Goal: Complete application form

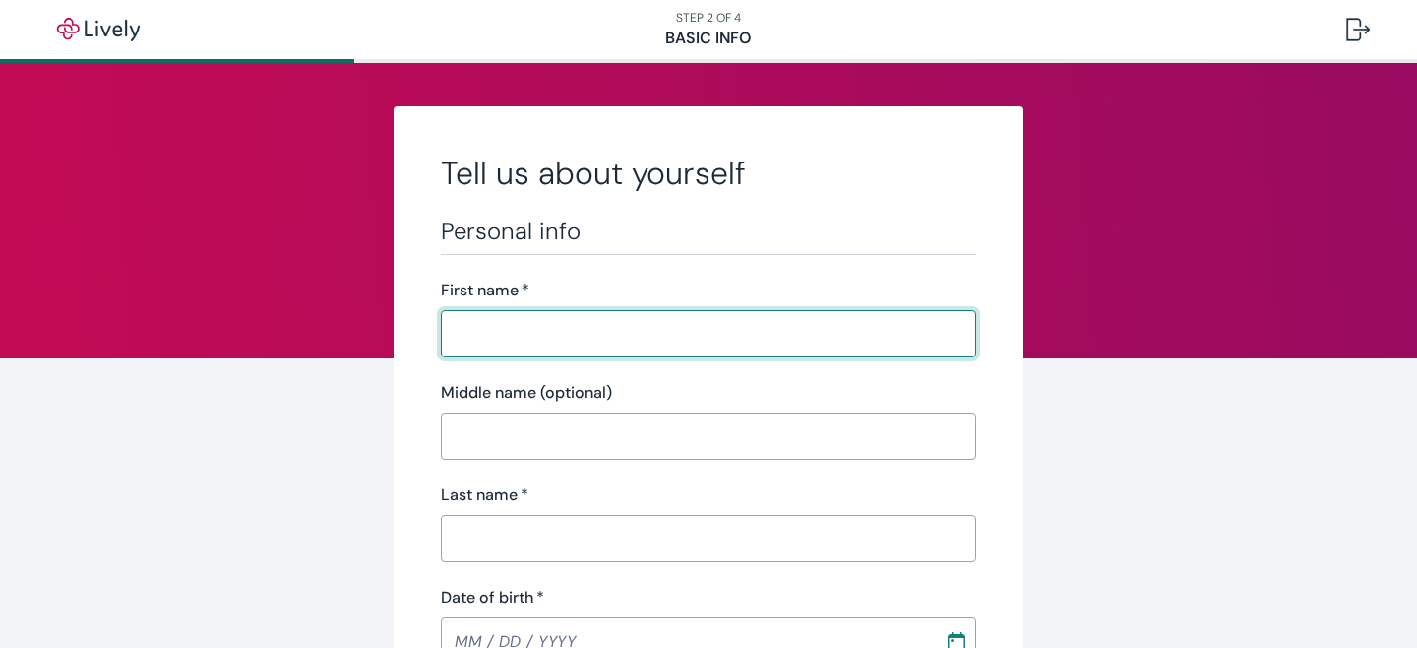
click at [678, 325] on input "First name   *" at bounding box center [708, 333] width 535 height 39
type input "[PERSON_NAME]"
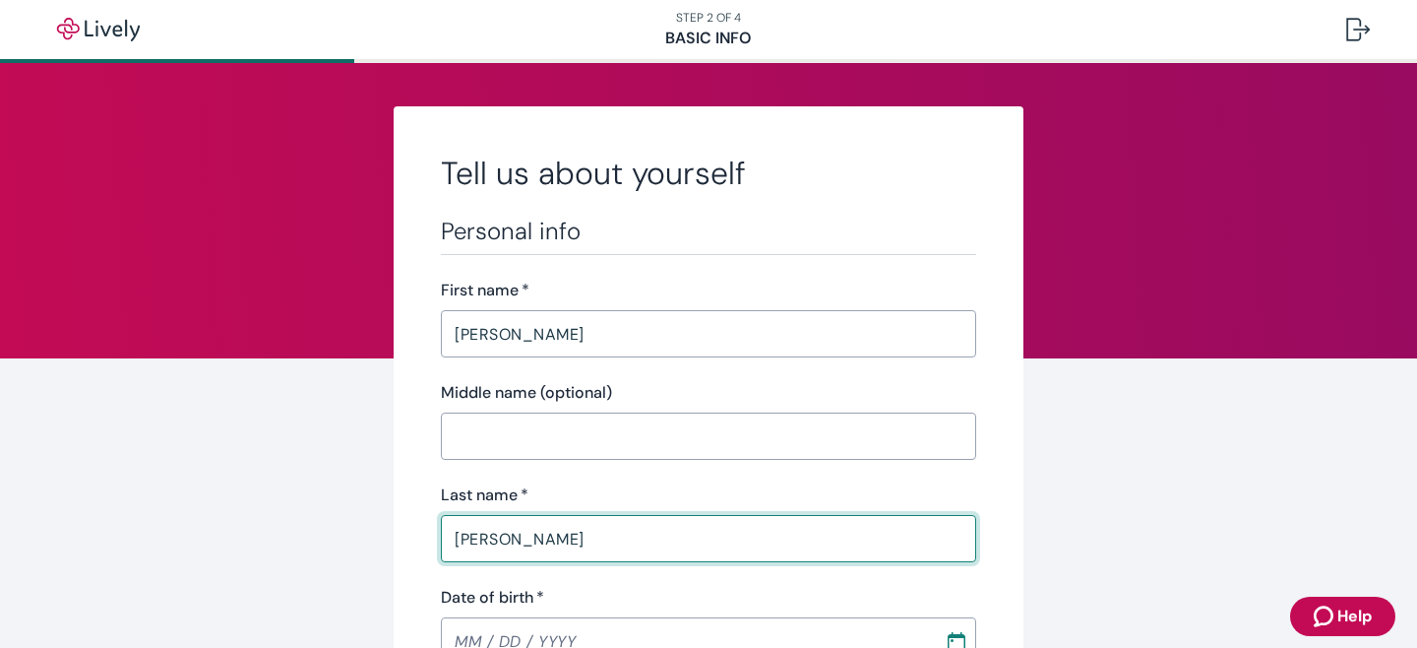
type input "[PERSON_NAME]"
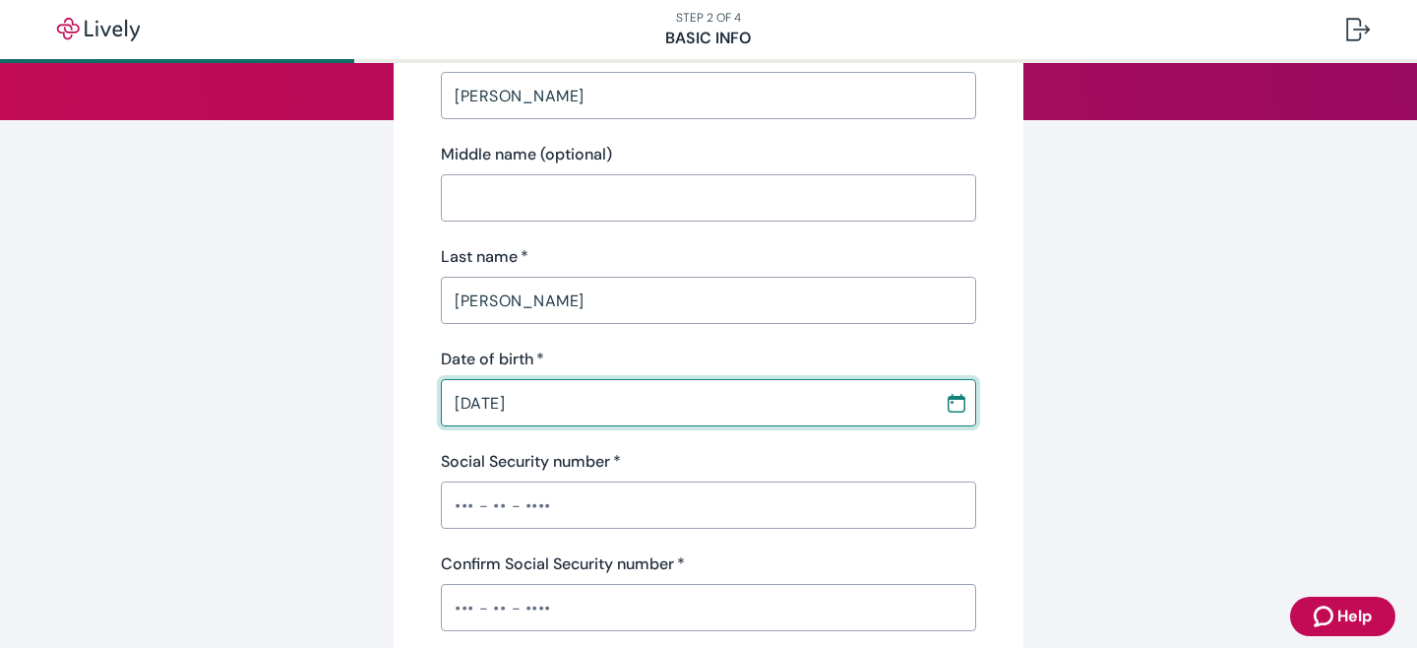
scroll to position [442, 0]
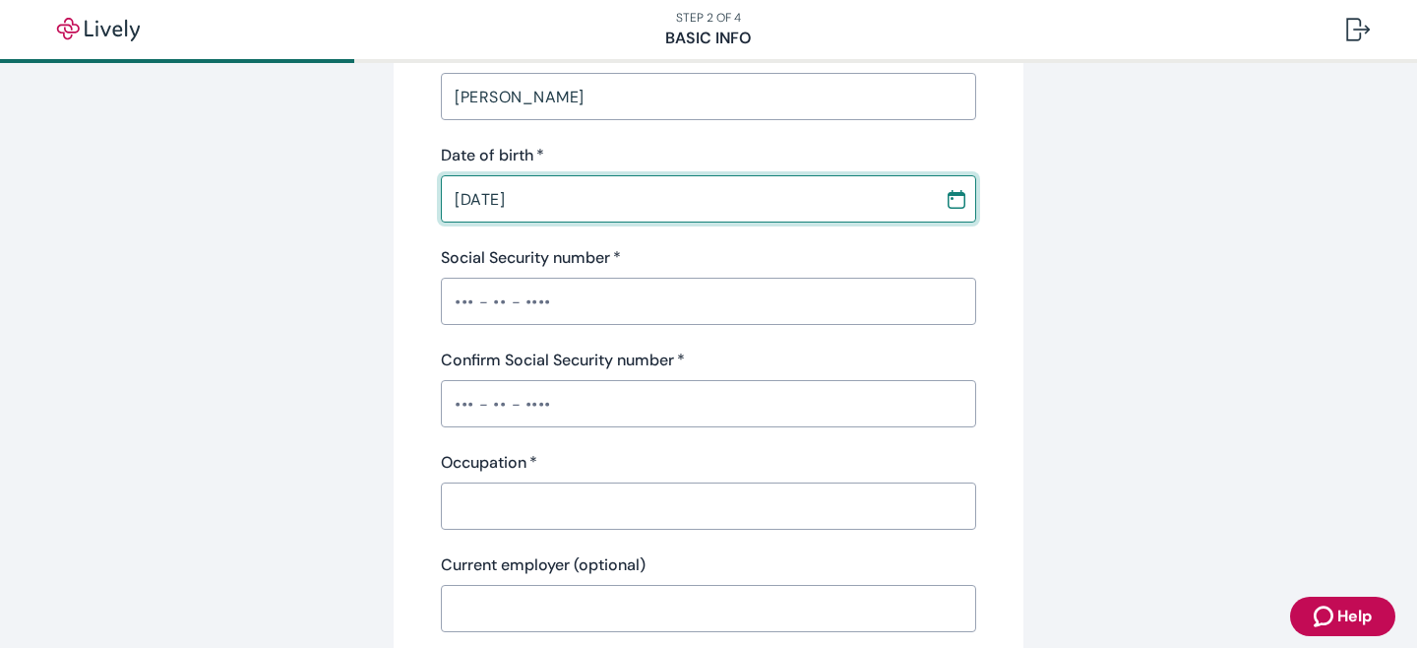
type input "[DATE]"
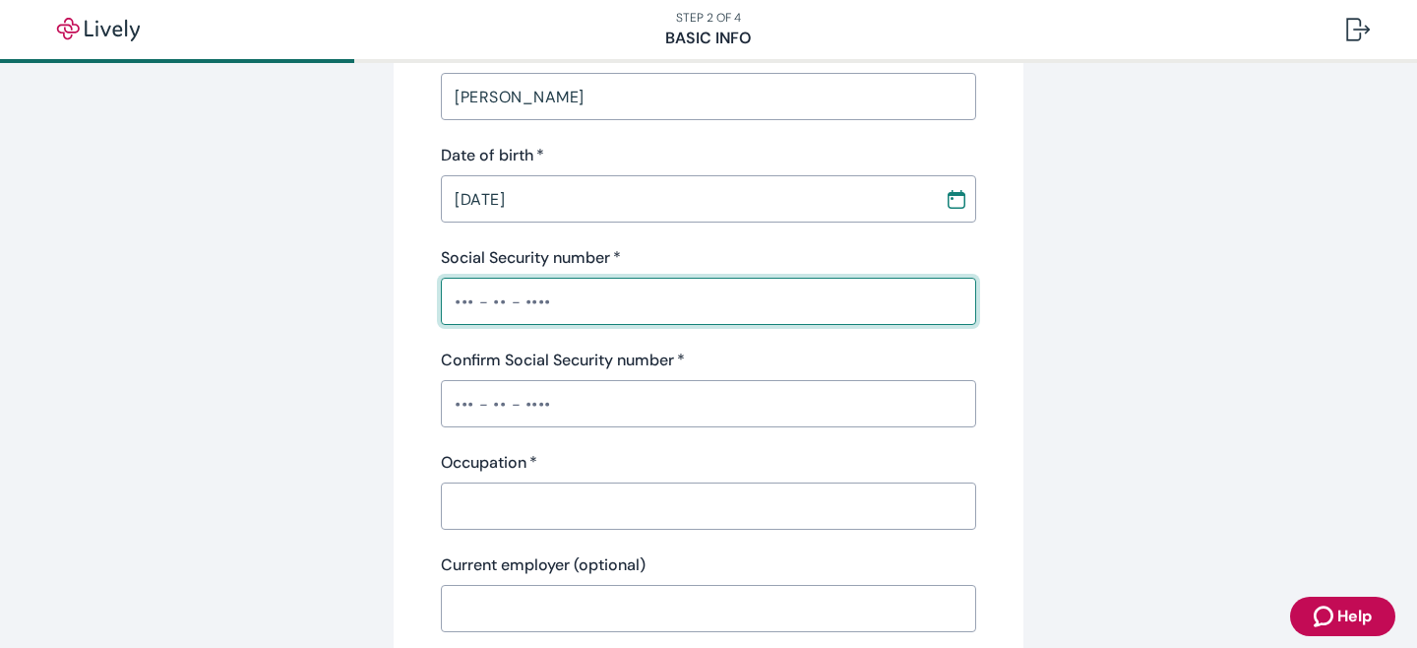
click at [647, 289] on input "Social Security number   *" at bounding box center [708, 300] width 535 height 39
type input "•••-••-4999"
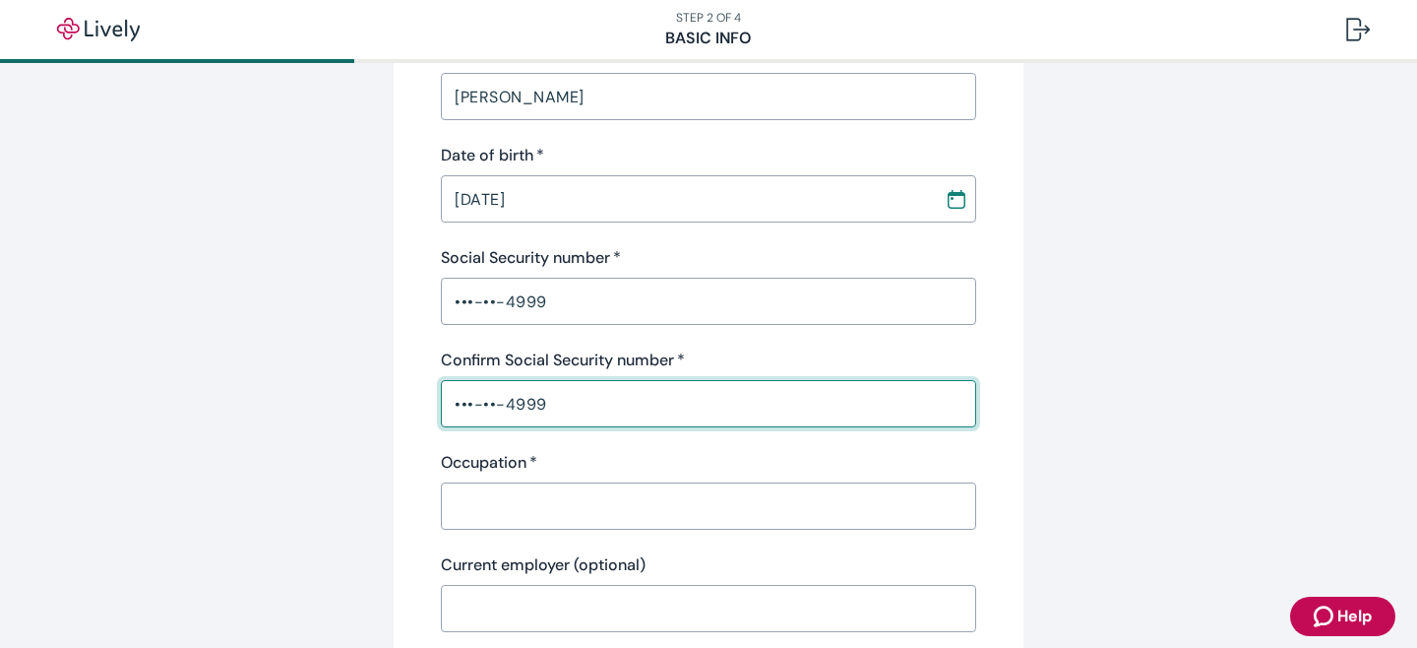
type input "•••-••-4999"
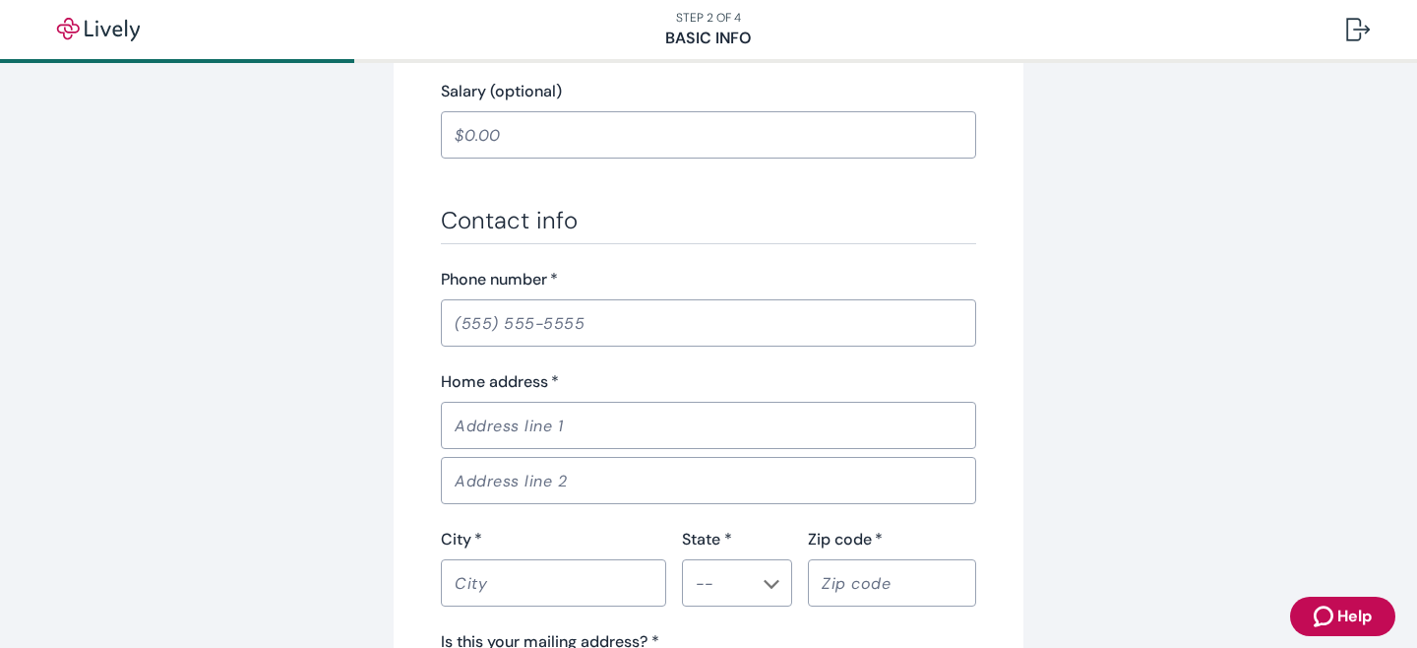
scroll to position [1064, 0]
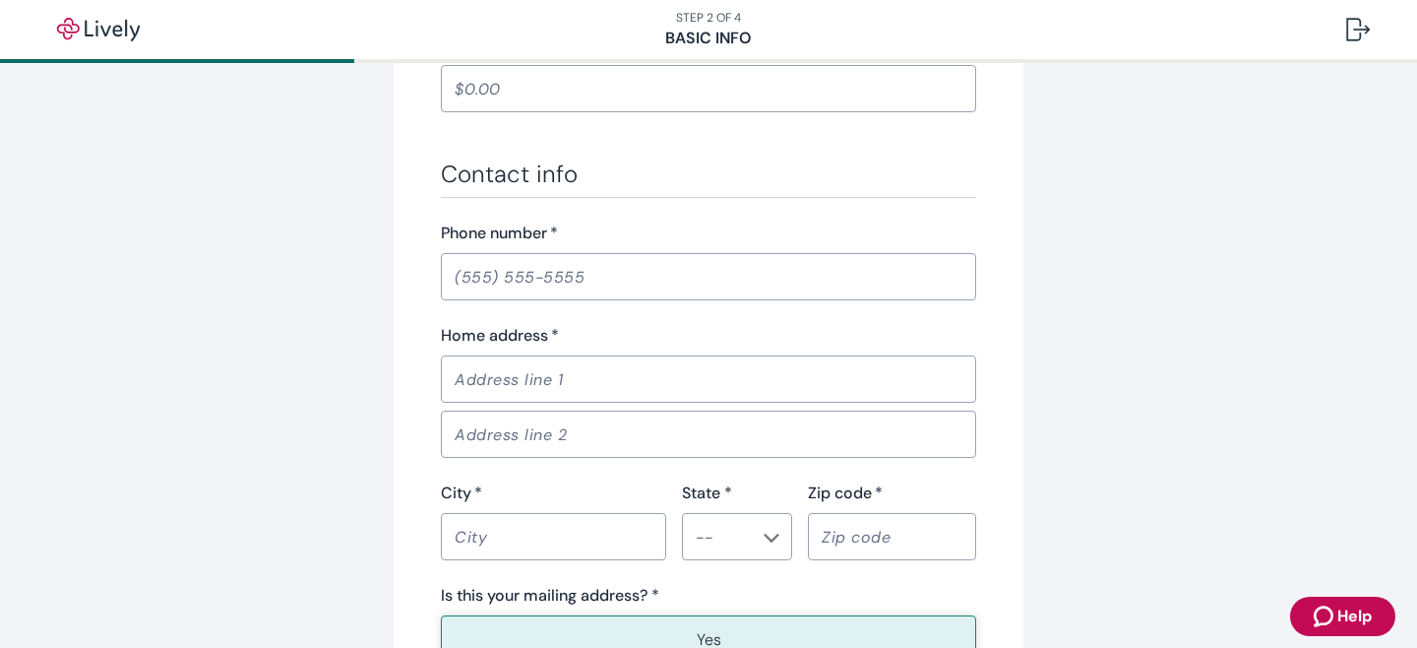
type input "strategy"
click at [662, 279] on input "Phone number   *" at bounding box center [708, 276] width 535 height 39
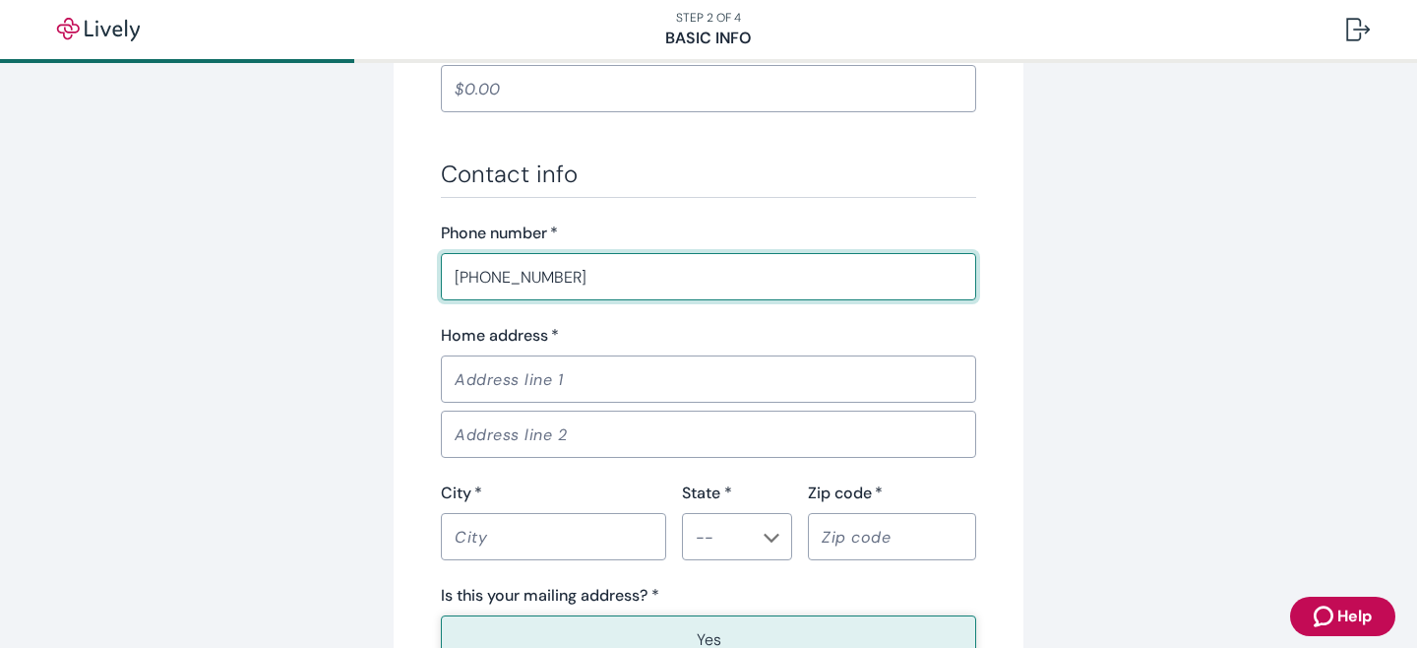
type input "[PHONE_NUMBER]"
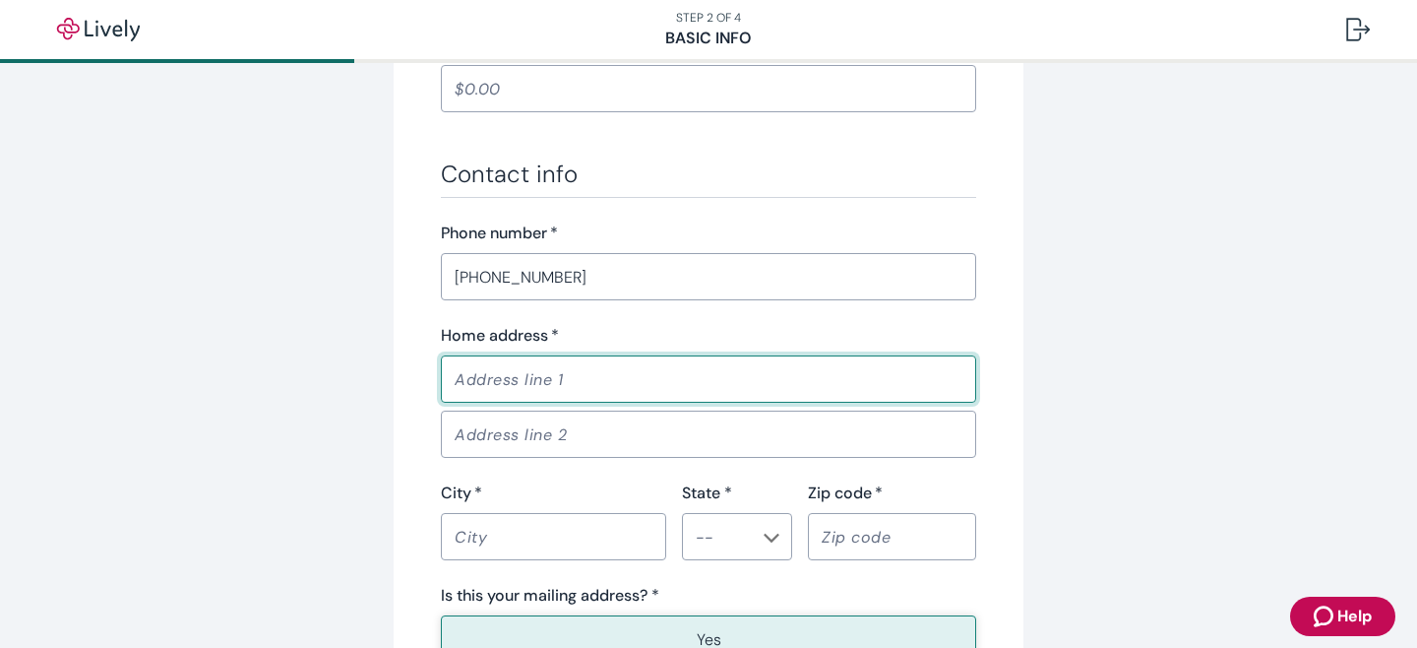
click at [640, 388] on input "Home address   *" at bounding box center [708, 378] width 535 height 39
type input "1904 [PERSON_NAME] Ave apartment 3"
type input "[PERSON_NAME]"
type input "[GEOGRAPHIC_DATA]"
type input "[US_STATE] ([GEOGRAPHIC_DATA])"
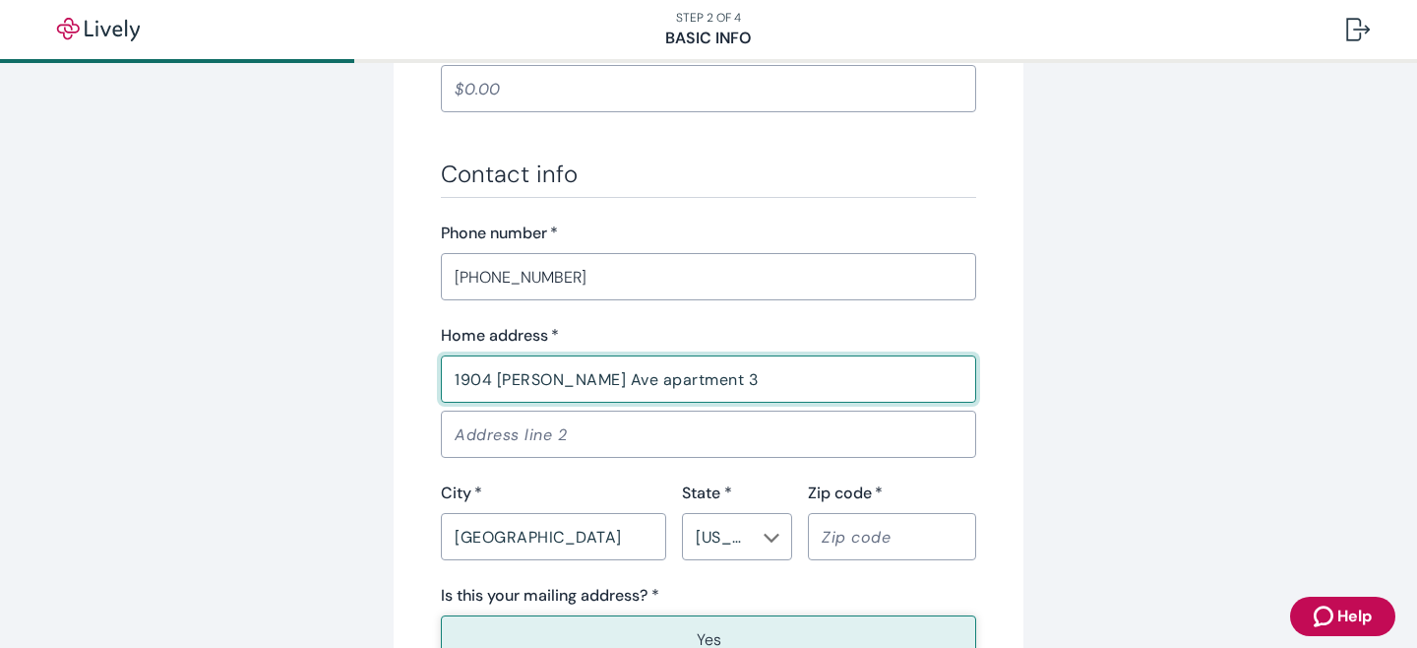
type input "40205"
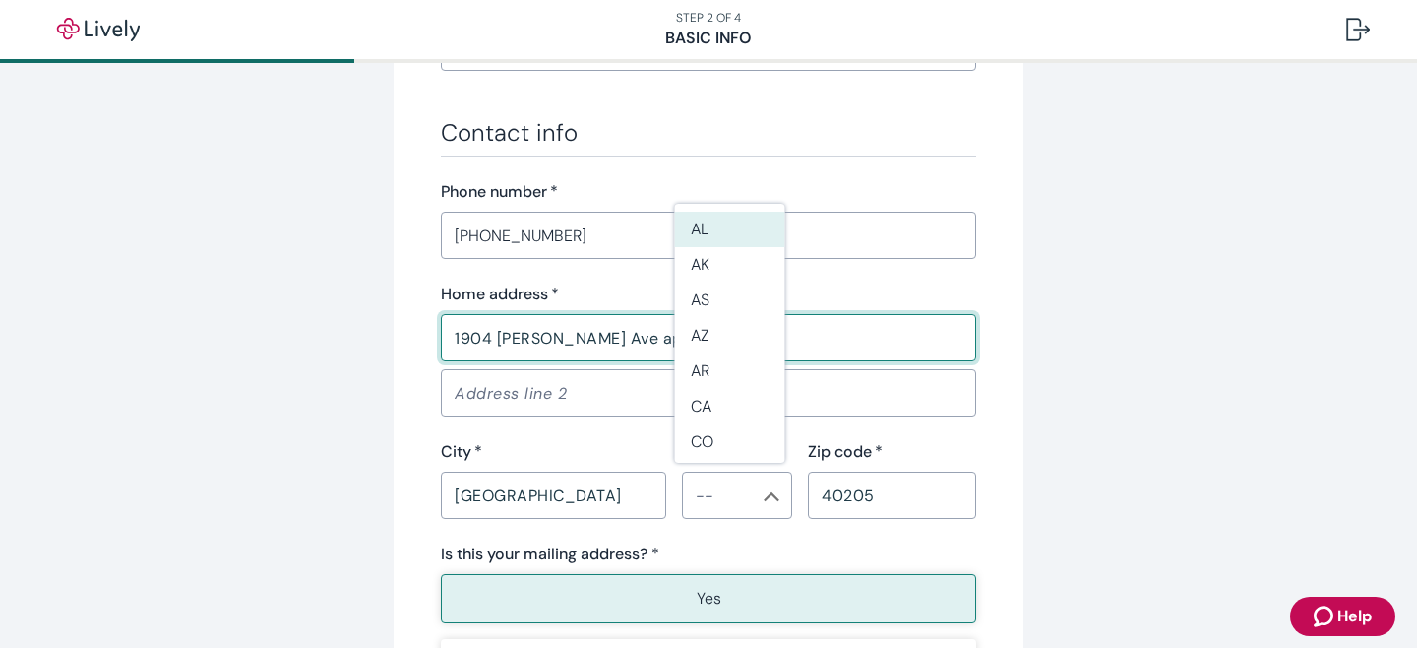
scroll to position [1114, 0]
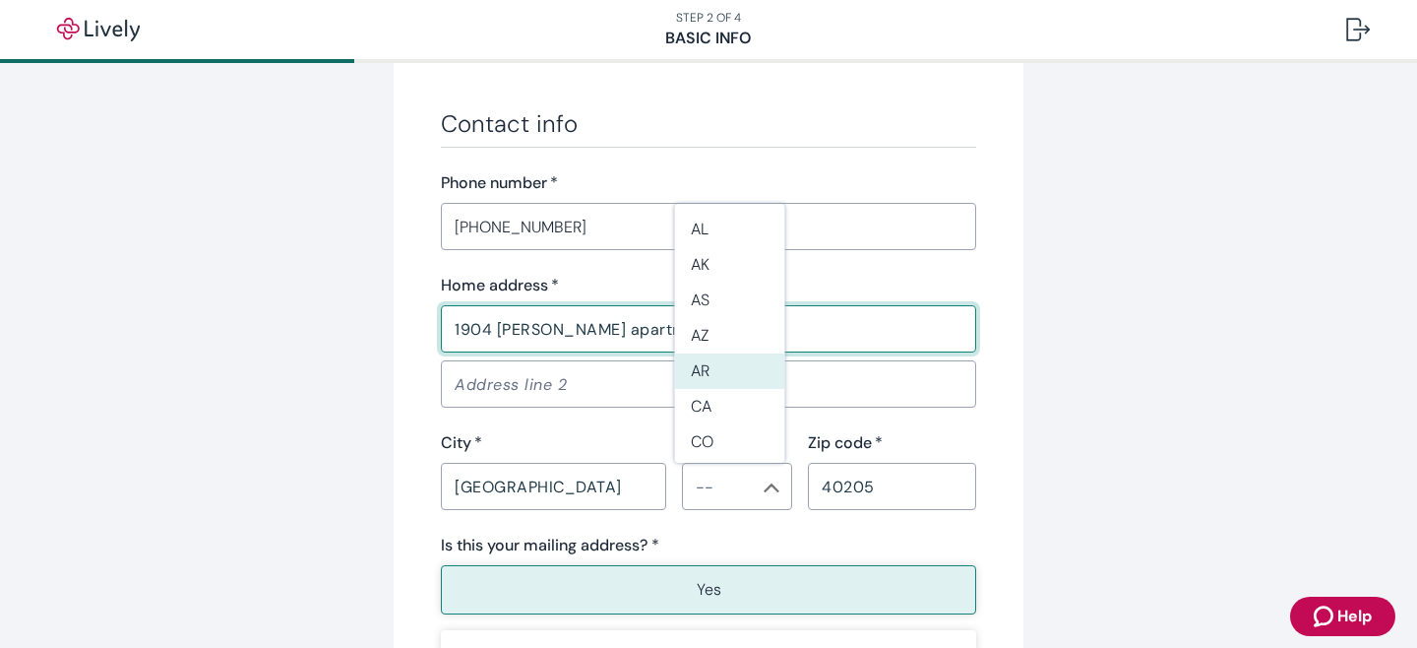
type input "1904 [PERSON_NAME] apartment 3ky"
click at [706, 359] on li "KY" at bounding box center [730, 359] width 110 height 35
type input "KY"
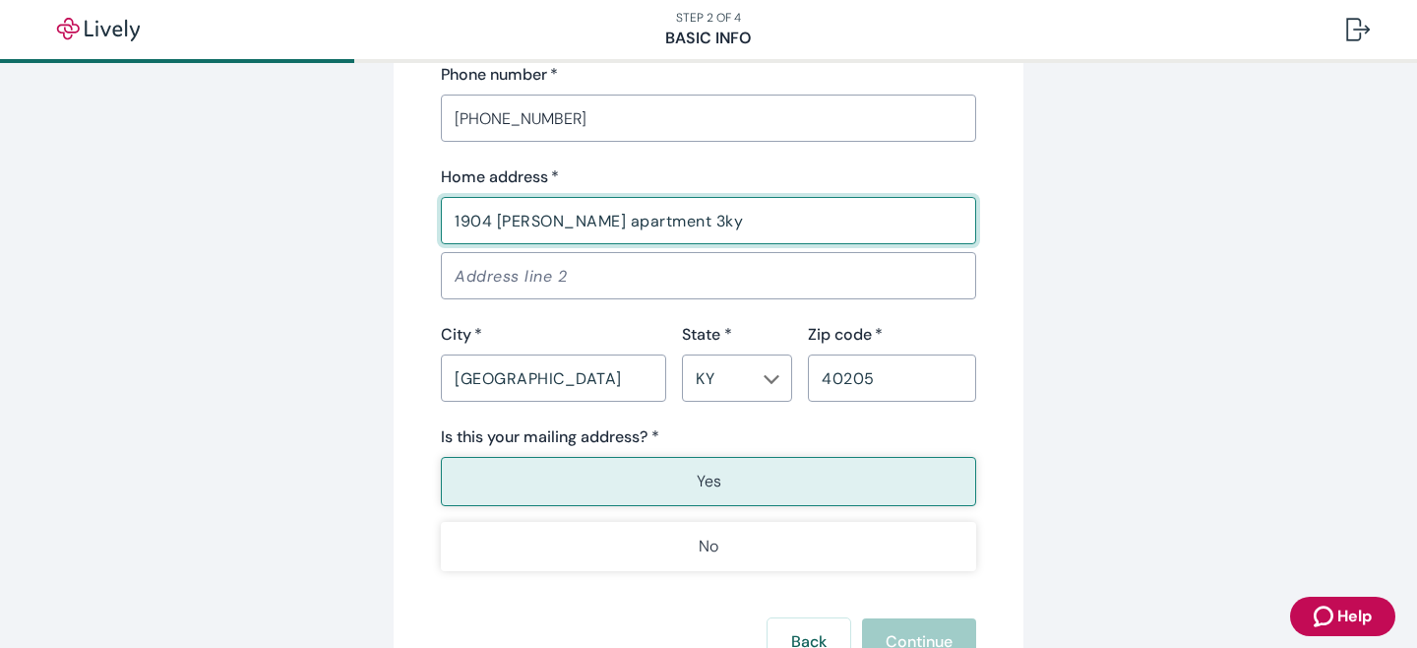
scroll to position [1299, 0]
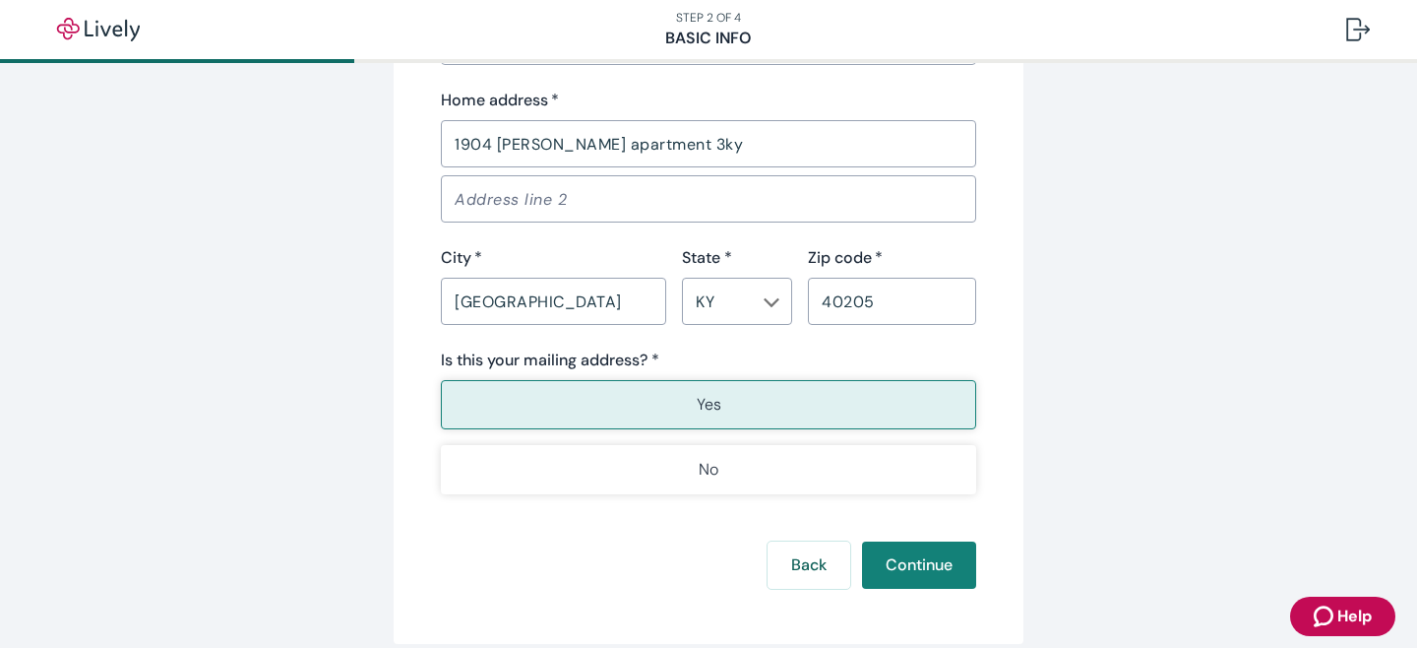
click at [794, 396] on button "Yes" at bounding box center [708, 404] width 535 height 49
click at [898, 566] on button "Continue" at bounding box center [919, 564] width 114 height 47
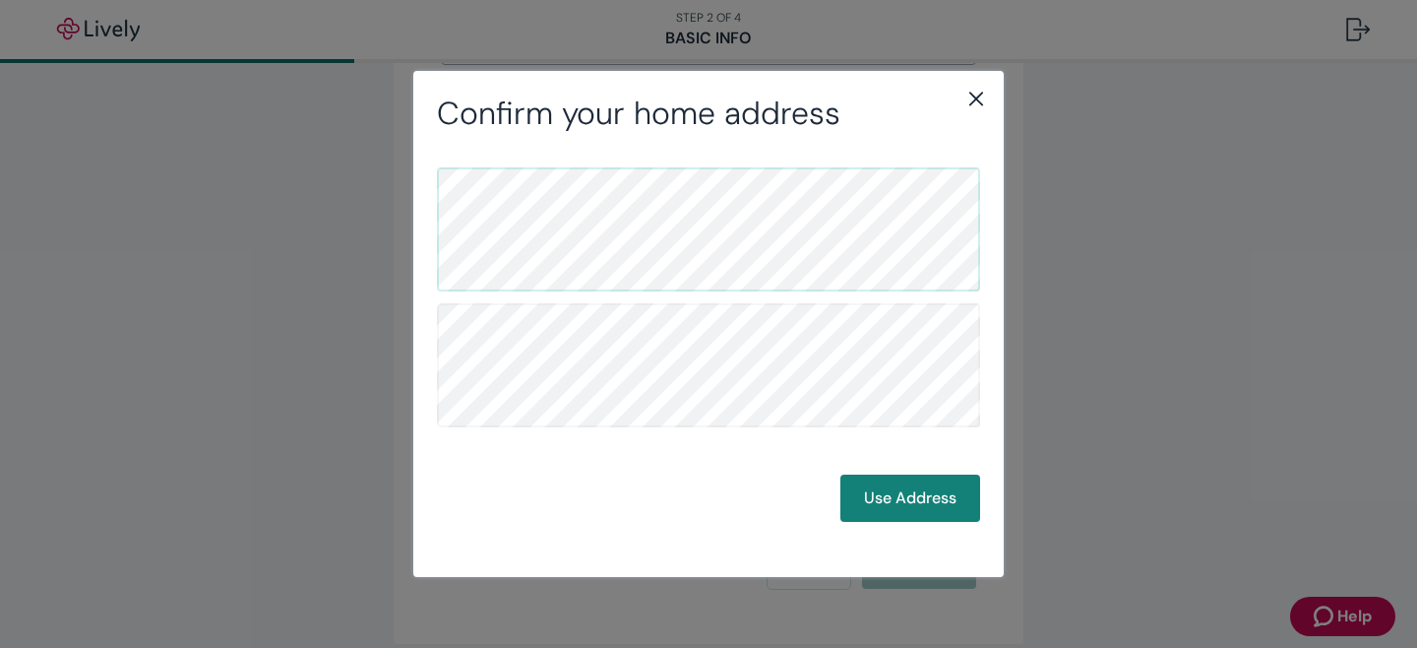
click at [973, 101] on icon "close" at bounding box center [976, 99] width 14 height 14
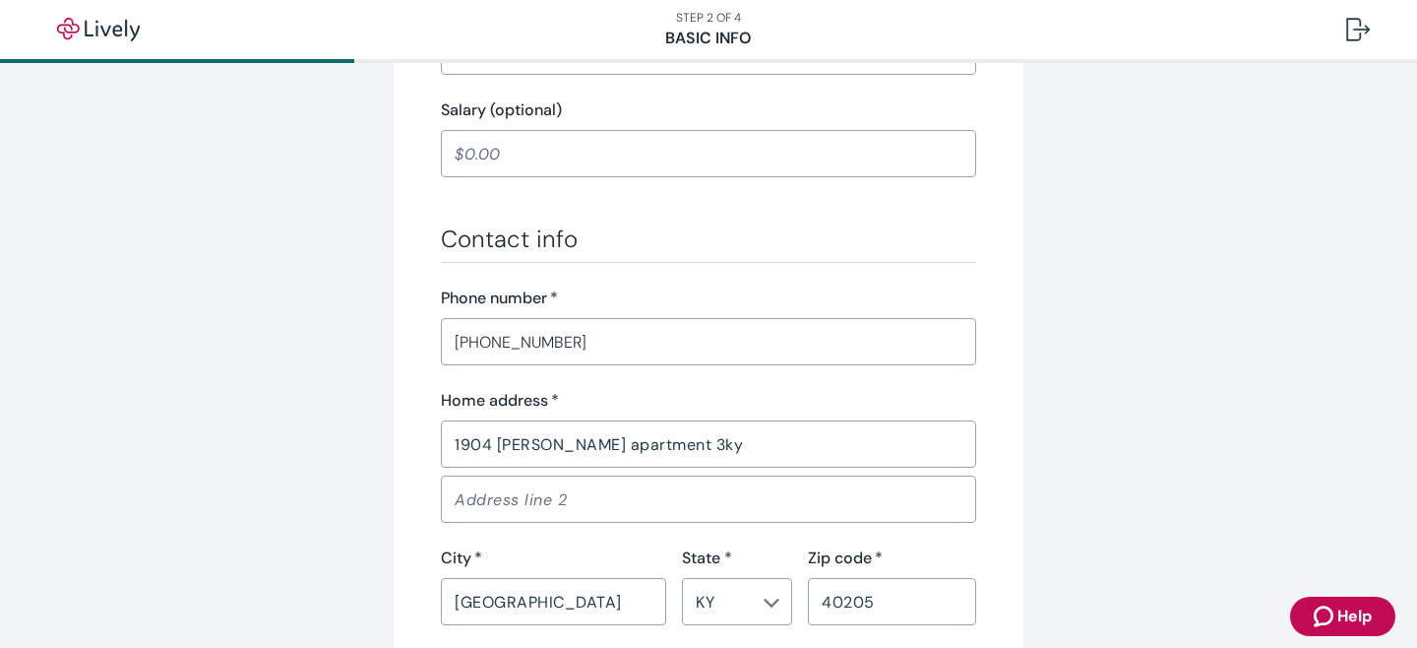
scroll to position [938, 0]
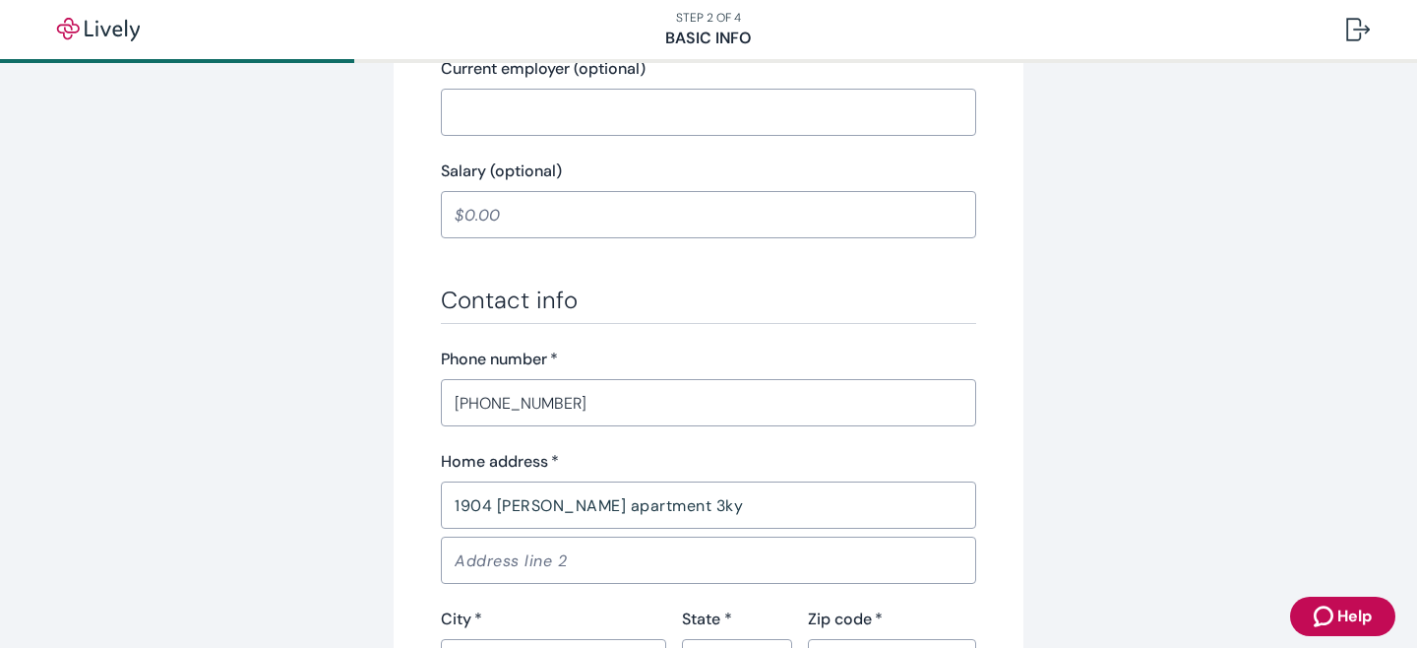
click at [771, 505] on input "1904 [PERSON_NAME] apartment 3ky" at bounding box center [708, 504] width 535 height 39
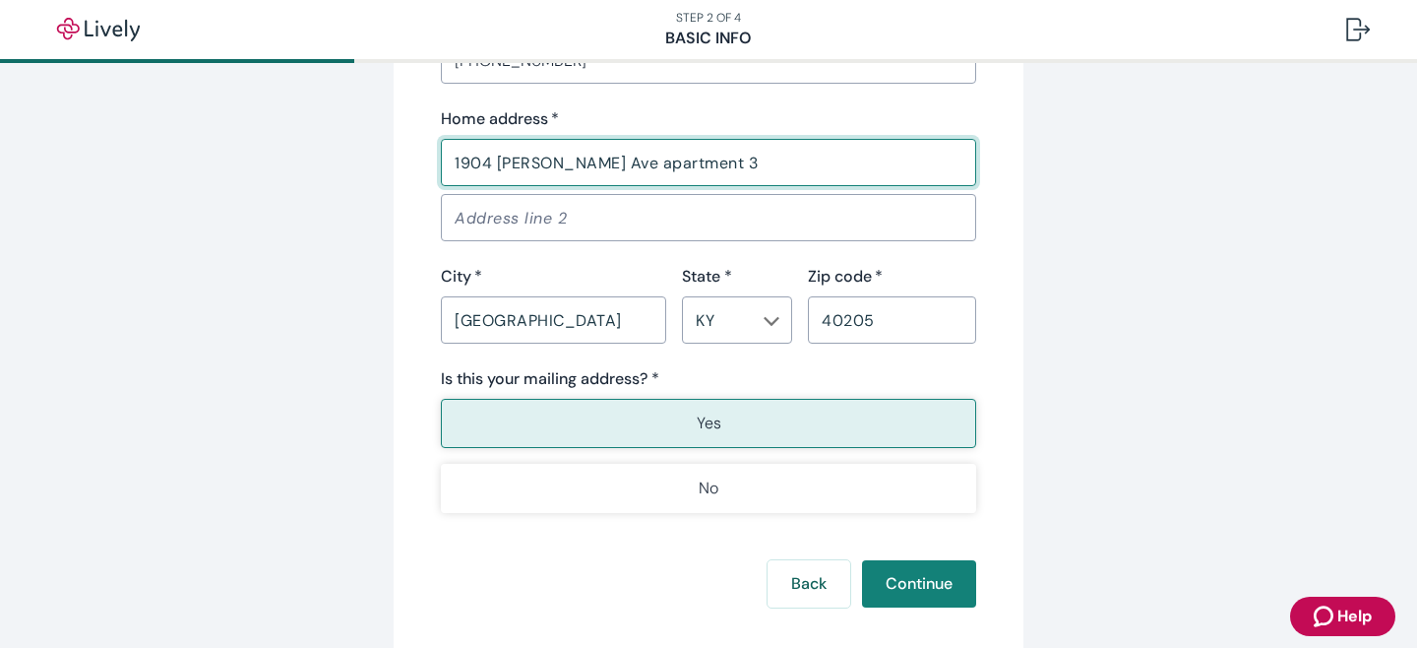
scroll to position [1390, 0]
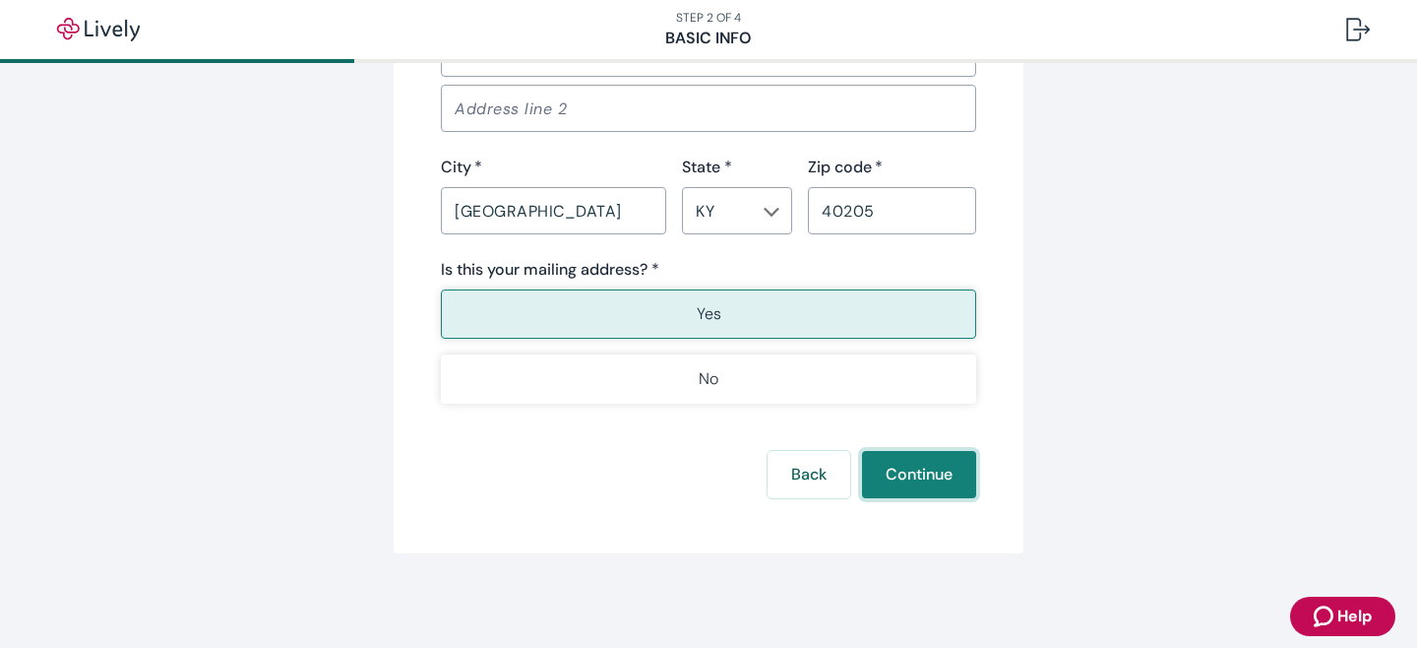
click at [916, 473] on button "Continue" at bounding box center [919, 474] width 114 height 47
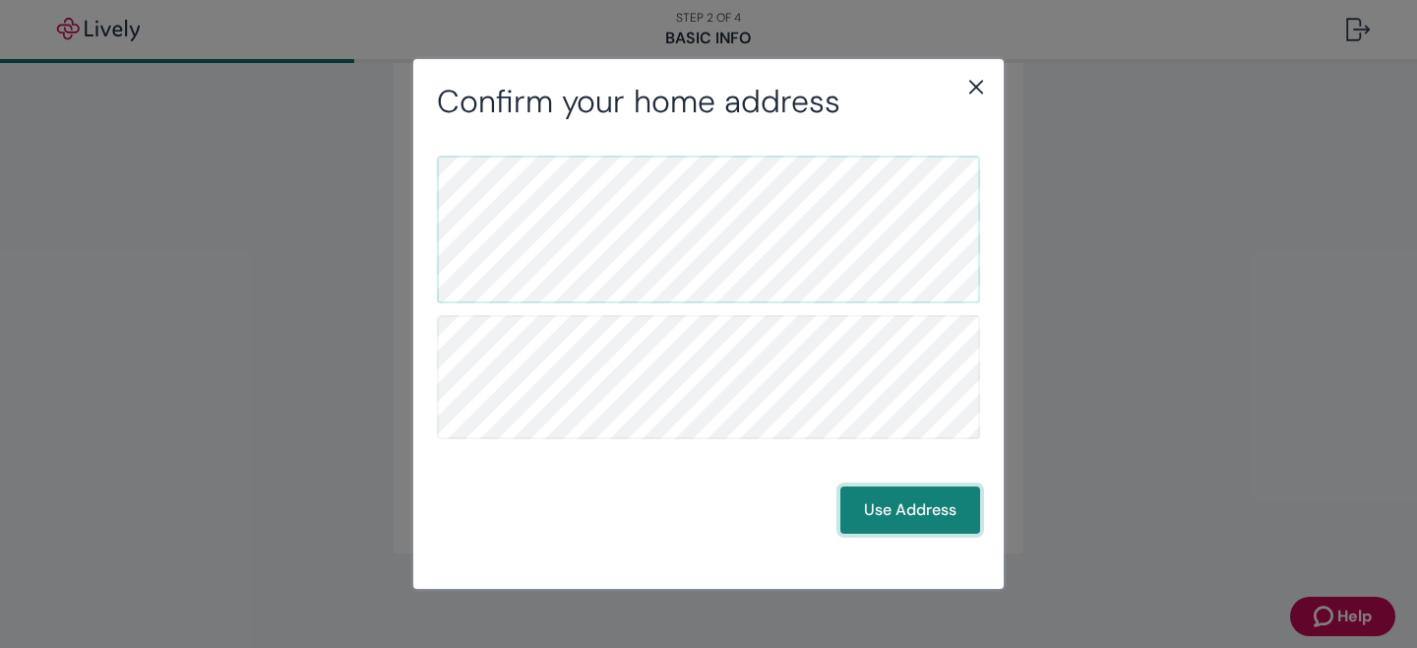
click at [934, 515] on button "Use Address" at bounding box center [911, 509] width 140 height 47
click at [934, 514] on button "Use Address" at bounding box center [911, 509] width 140 height 47
click at [868, 516] on button "Use Address" at bounding box center [911, 509] width 140 height 47
click at [900, 495] on button "Use Address" at bounding box center [911, 509] width 140 height 47
click at [904, 513] on button "Use Address" at bounding box center [911, 509] width 140 height 47
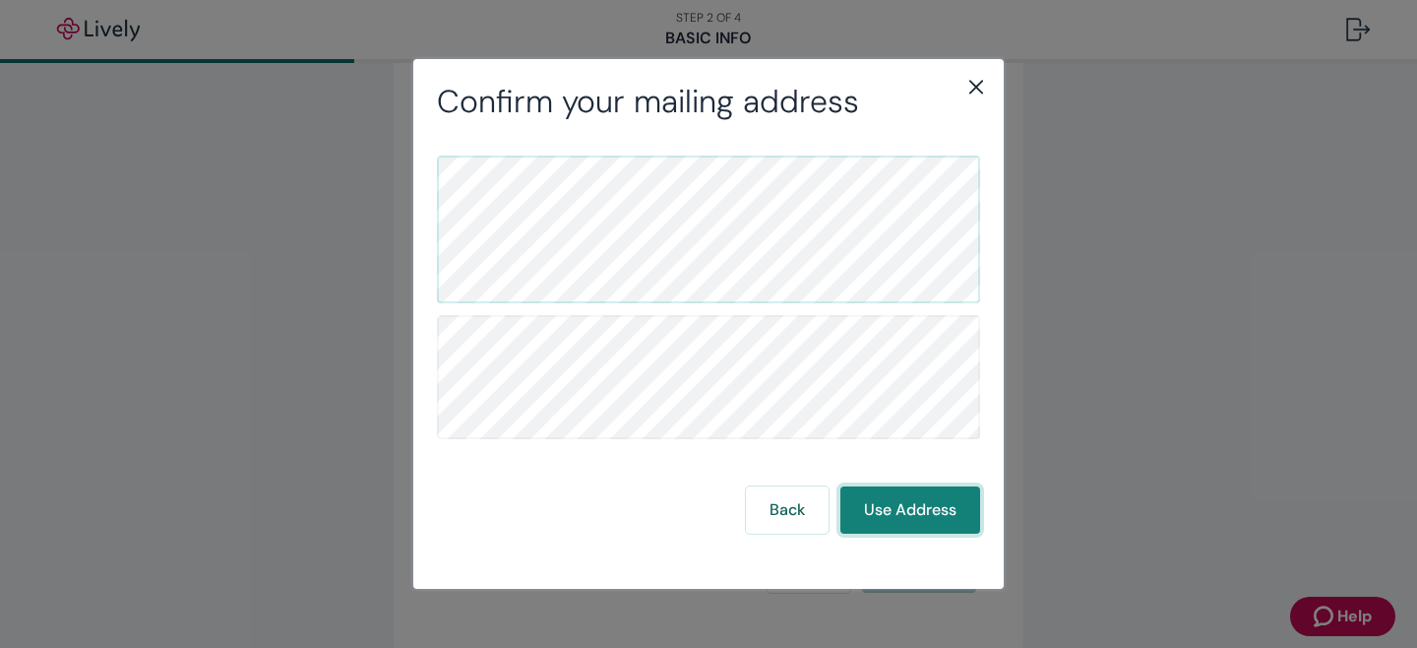
click at [911, 494] on button "Use Address" at bounding box center [911, 509] width 140 height 47
click at [939, 510] on button "Use Address" at bounding box center [911, 509] width 140 height 47
click at [977, 88] on icon "close" at bounding box center [976, 87] width 14 height 14
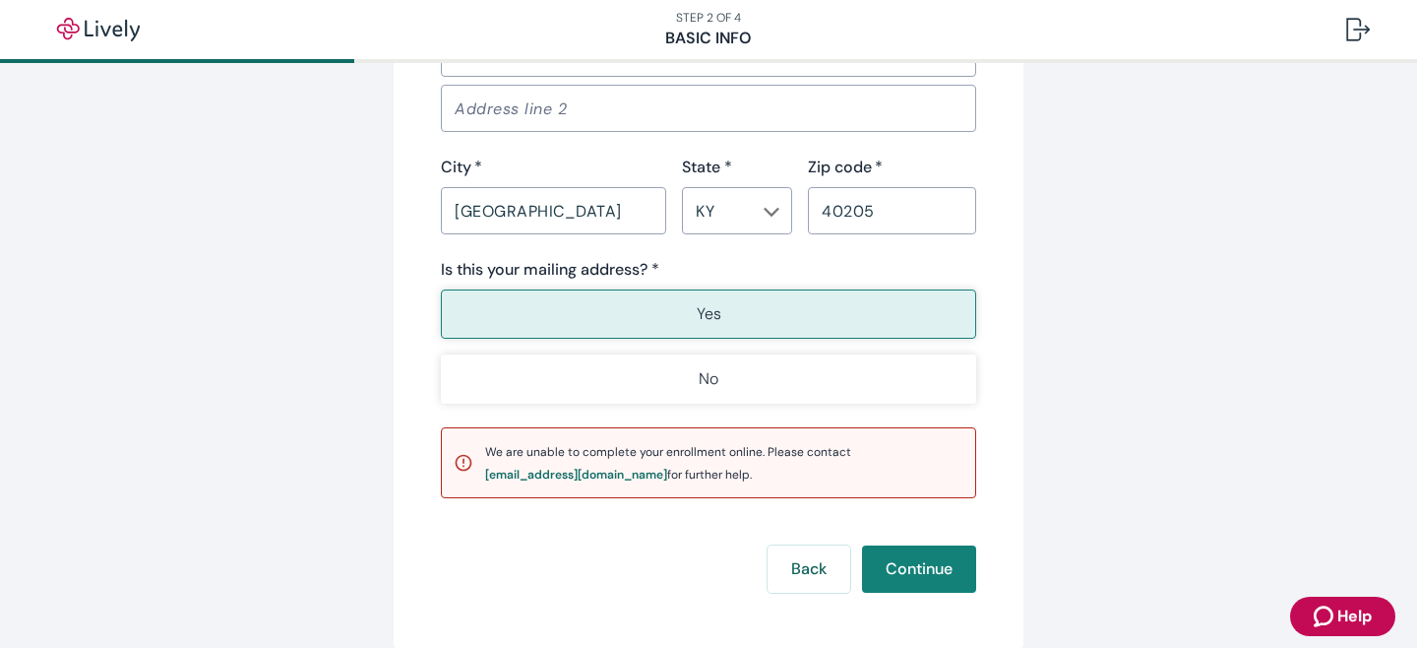
scroll to position [1109, 0]
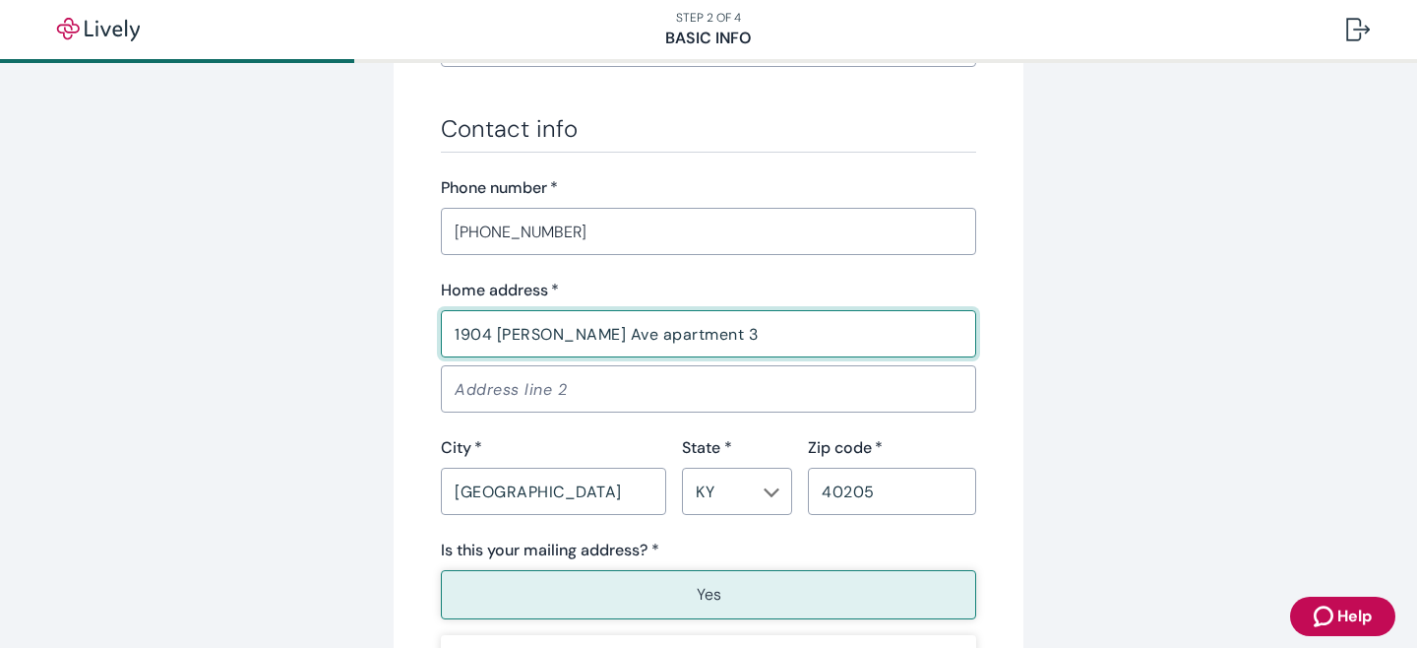
drag, startPoint x: 589, startPoint y: 330, endPoint x: 772, endPoint y: 326, distance: 183.1
click at [772, 326] on input "1904 [PERSON_NAME] Ave apartment 3" at bounding box center [708, 333] width 535 height 39
type input "1904 [PERSON_NAME]"
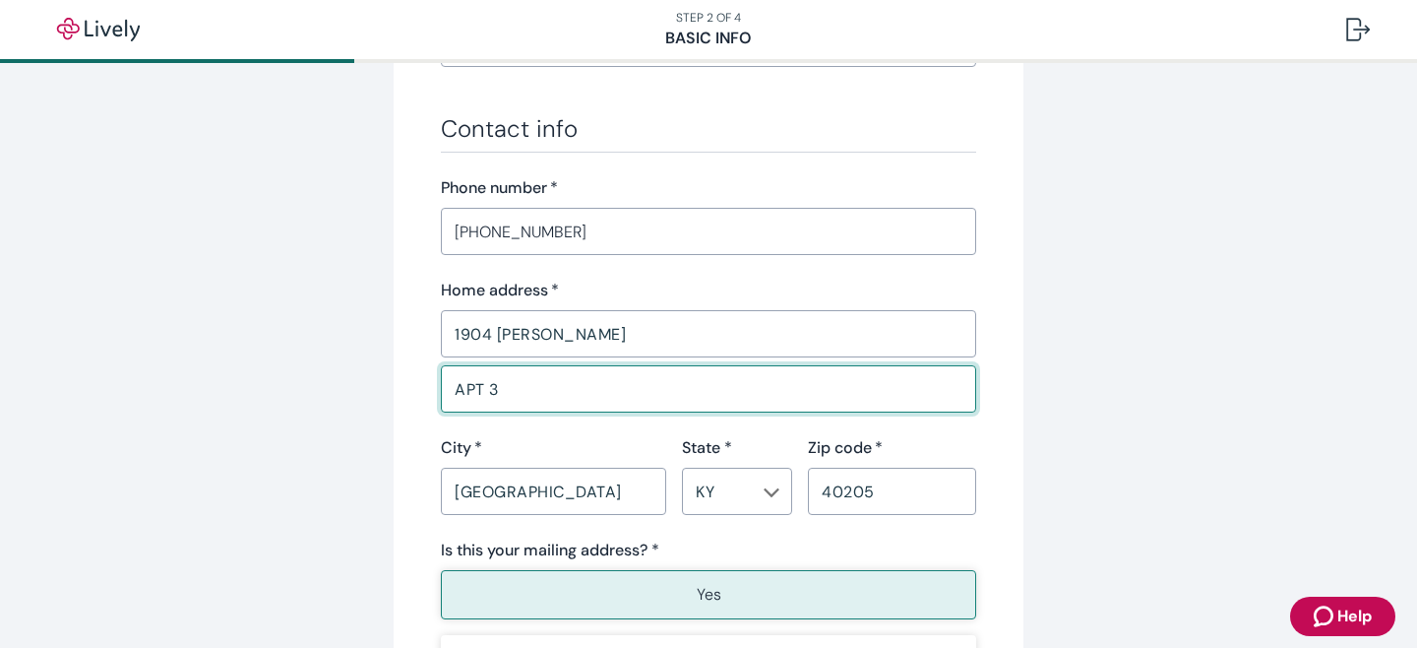
type input "APT 3"
click at [496, 332] on input "1904 [PERSON_NAME]" at bounding box center [708, 333] width 535 height 39
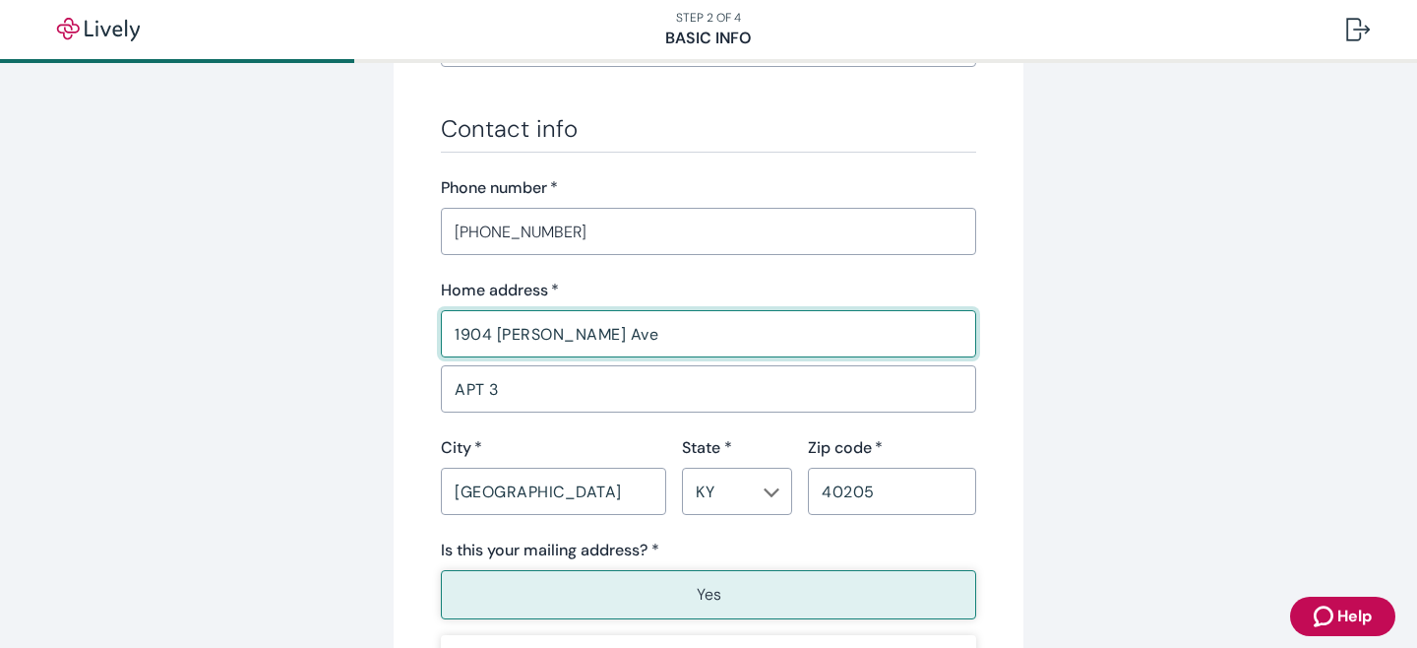
scroll to position [1467, 0]
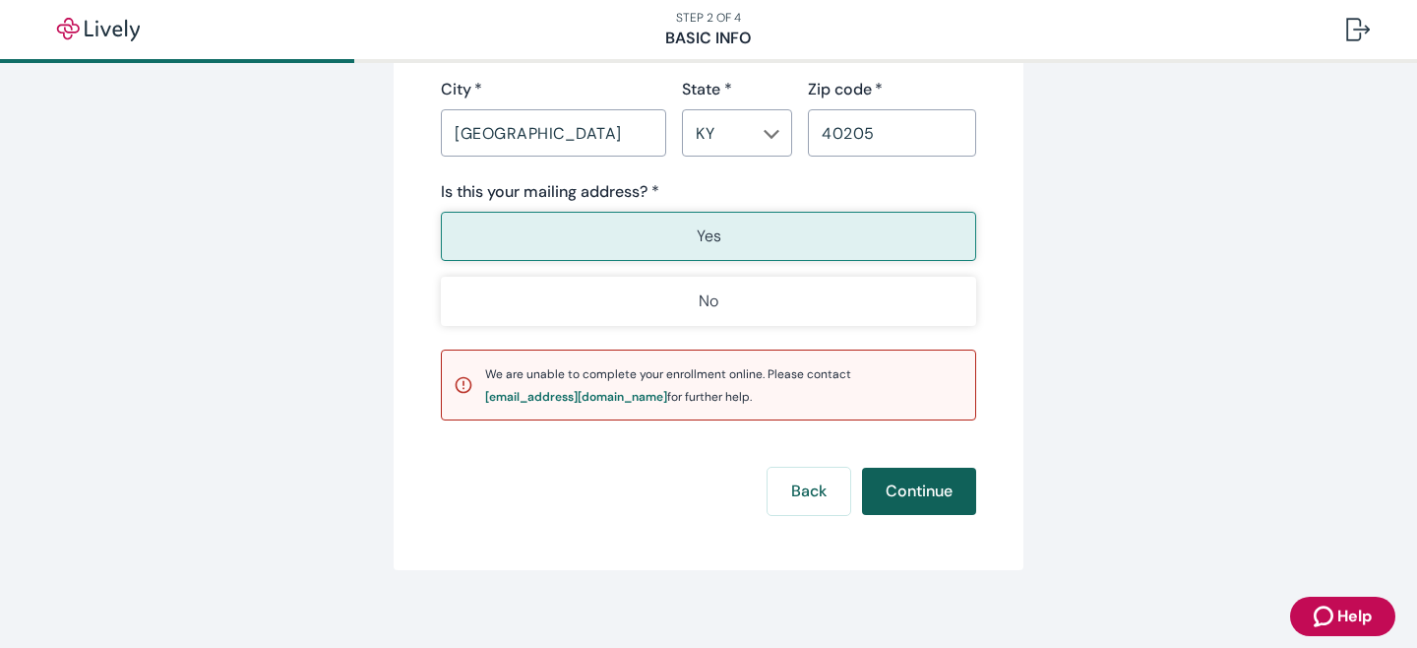
type input "1904 [PERSON_NAME] Ave"
click at [923, 496] on button "Continue" at bounding box center [919, 491] width 114 height 47
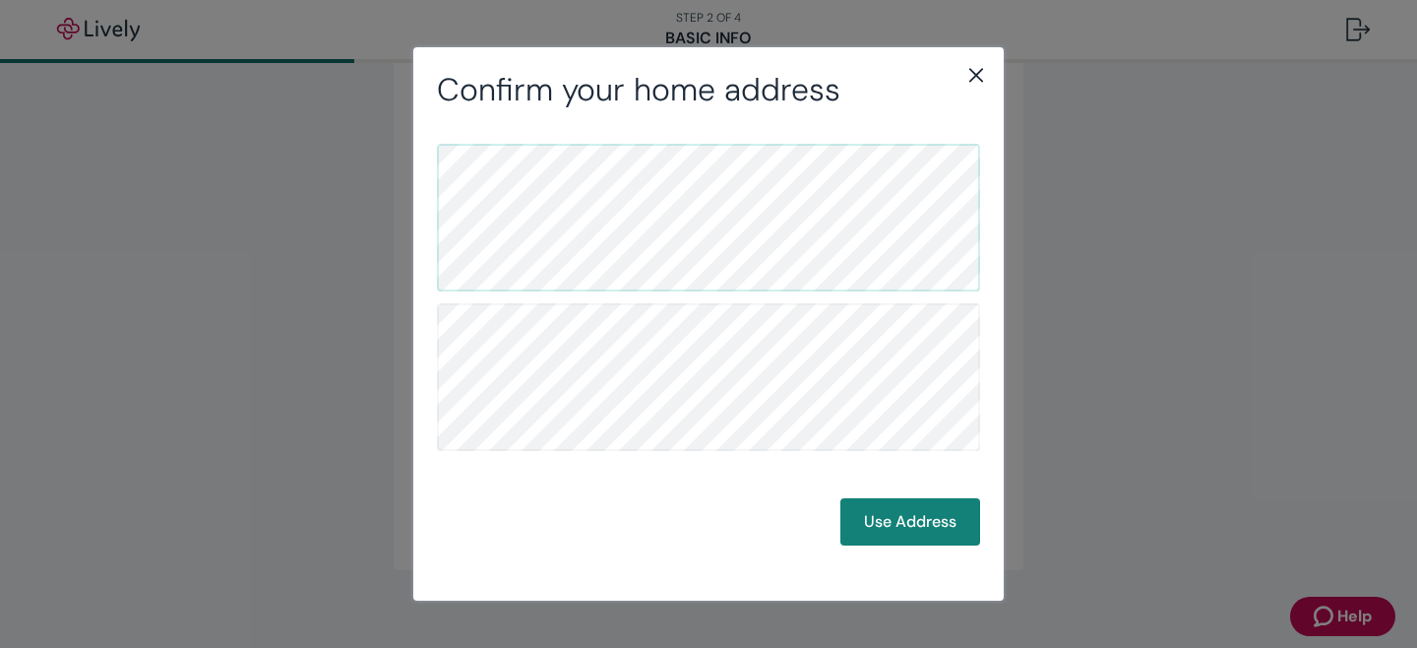
click at [923, 496] on div "Use Address" at bounding box center [708, 345] width 543 height 402
click at [919, 520] on button "Use Address" at bounding box center [911, 521] width 140 height 47
drag, startPoint x: 919, startPoint y: 520, endPoint x: 974, endPoint y: 42, distance: 480.5
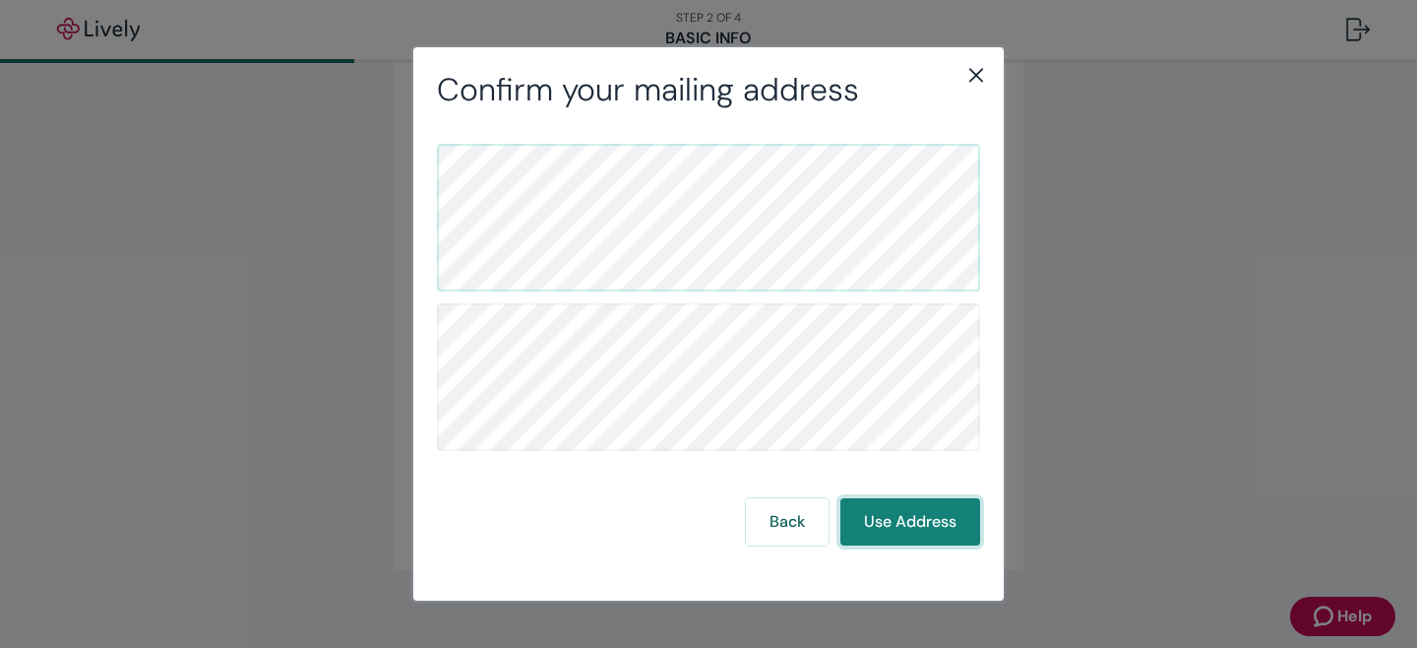
click at [919, 502] on button "Use Address" at bounding box center [911, 521] width 140 height 47
click at [978, 74] on icon "close" at bounding box center [977, 75] width 24 height 24
